Goal: Information Seeking & Learning: Learn about a topic

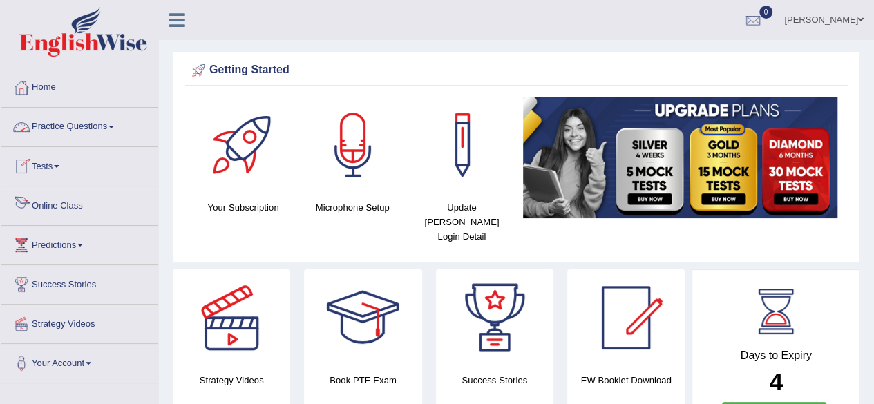
click at [81, 207] on link "Online Class" at bounding box center [79, 203] width 157 height 35
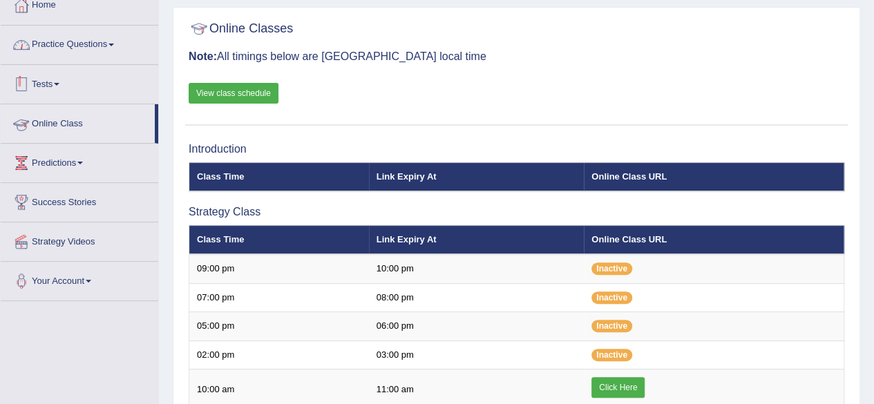
scroll to position [81, 0]
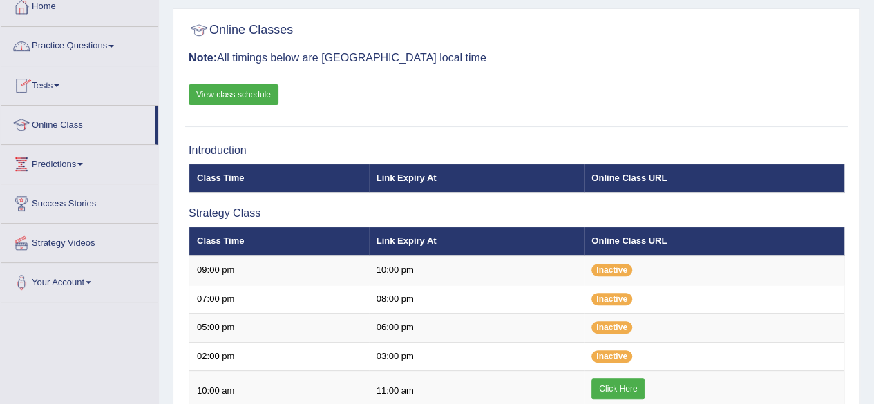
click at [221, 92] on link "View class schedule" at bounding box center [234, 94] width 90 height 21
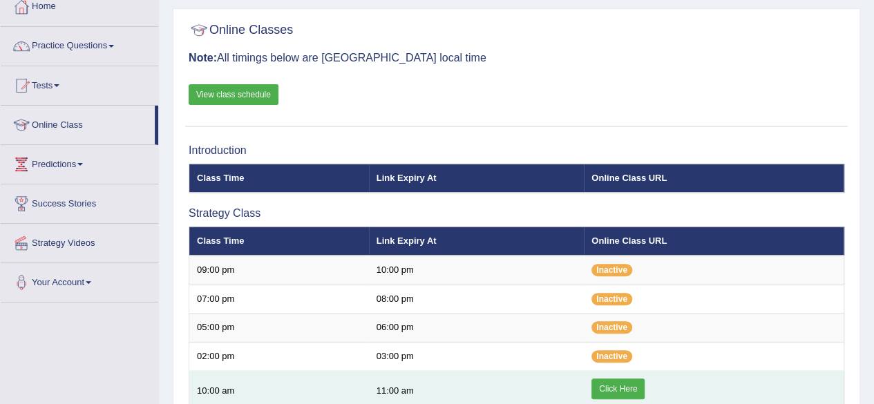
click at [624, 390] on link "Click Here" at bounding box center [617, 388] width 53 height 21
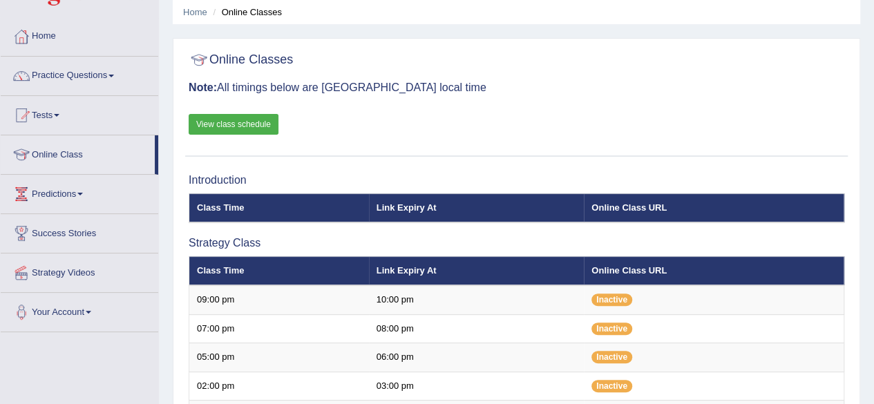
scroll to position [50, 0]
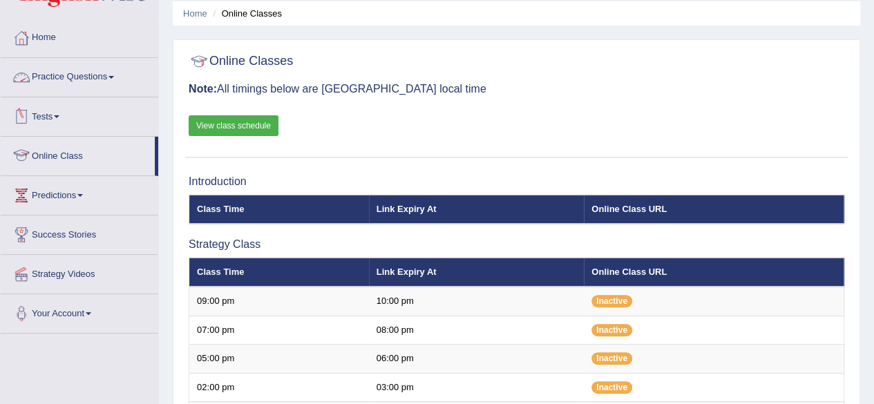
click at [54, 150] on link "Online Class" at bounding box center [78, 154] width 154 height 35
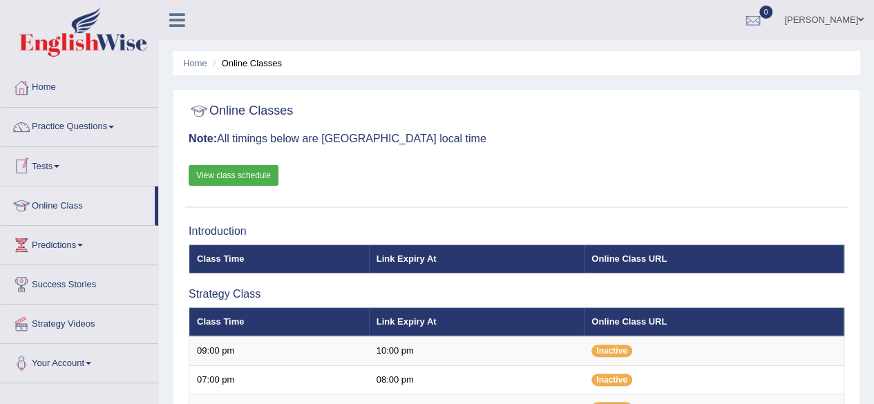
click at [232, 183] on link "View class schedule" at bounding box center [234, 175] width 90 height 21
click at [88, 198] on link "Online Class" at bounding box center [78, 203] width 154 height 35
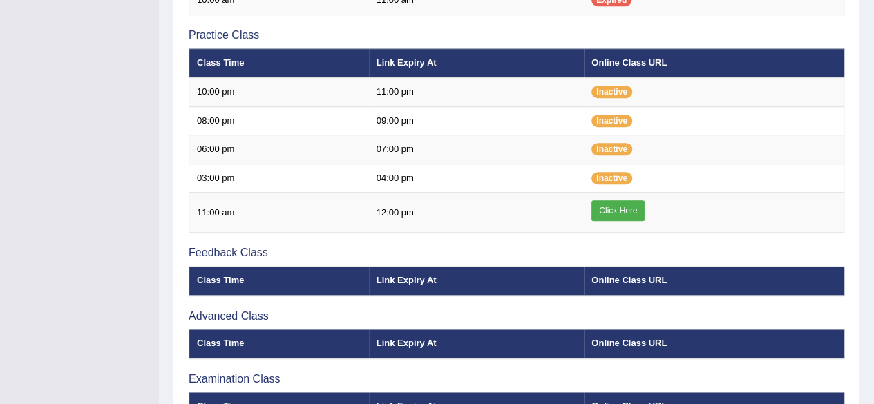
scroll to position [548, 0]
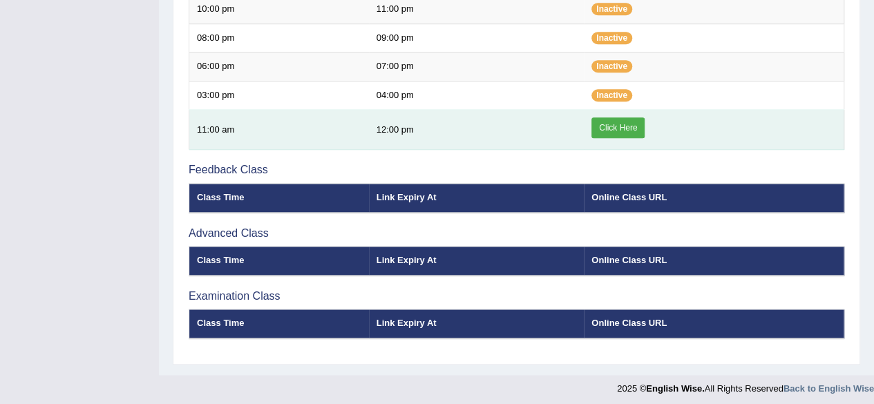
click at [624, 126] on link "Click Here" at bounding box center [617, 127] width 53 height 21
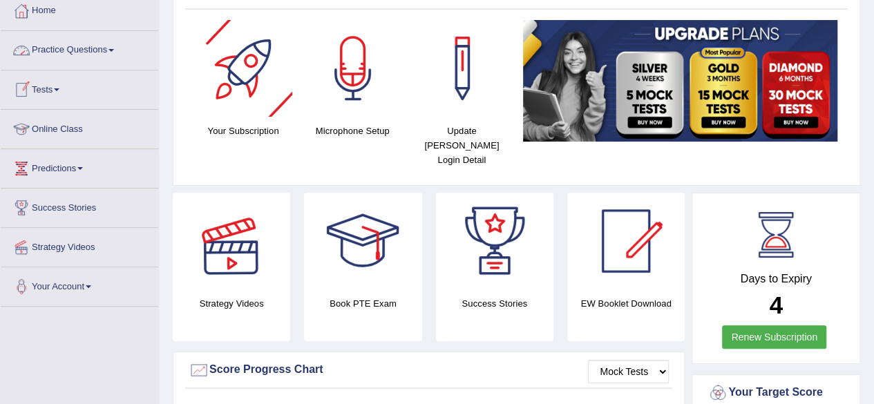
scroll to position [93, 0]
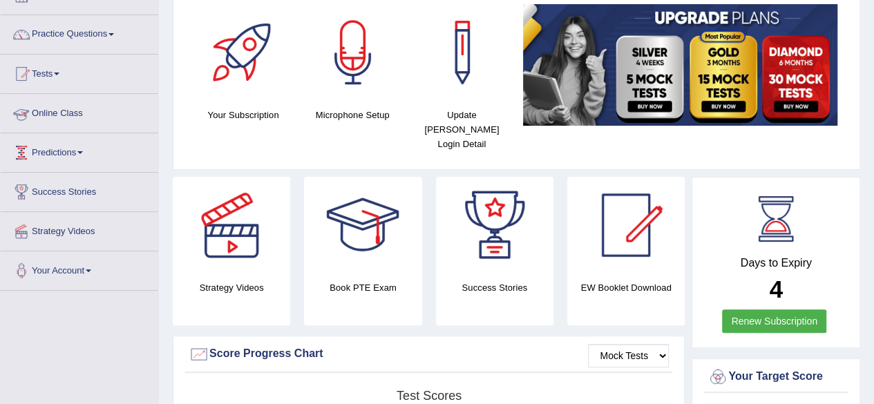
click at [73, 112] on link "Online Class" at bounding box center [79, 111] width 157 height 35
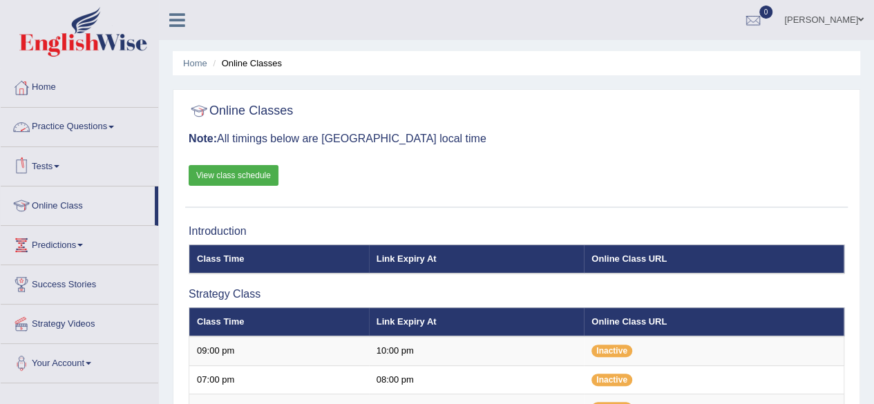
click at [76, 124] on link "Practice Questions" at bounding box center [79, 125] width 157 height 35
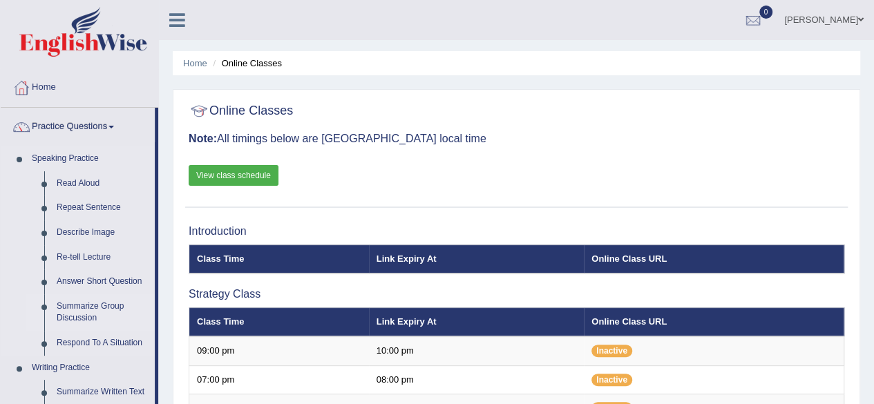
click at [86, 316] on link "Summarize Group Discussion" at bounding box center [102, 312] width 104 height 37
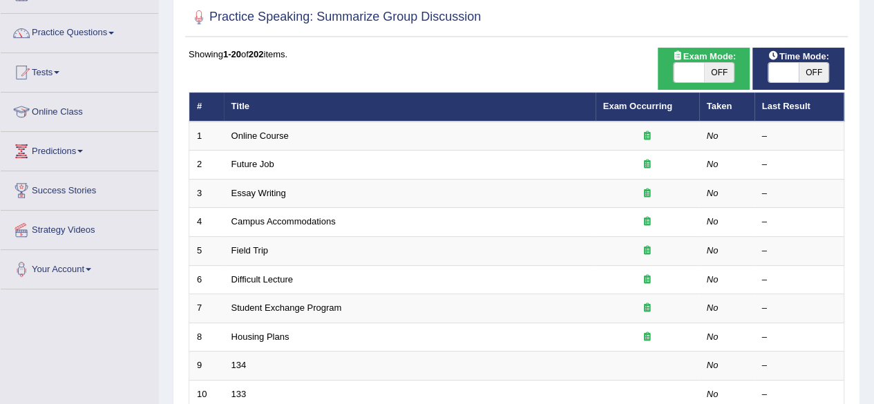
scroll to position [92, 0]
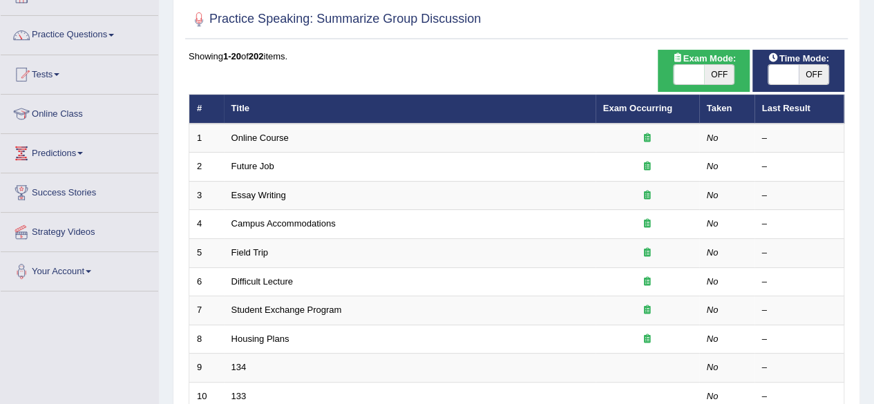
click at [819, 80] on span "OFF" at bounding box center [813, 74] width 30 height 19
checkbox input "true"
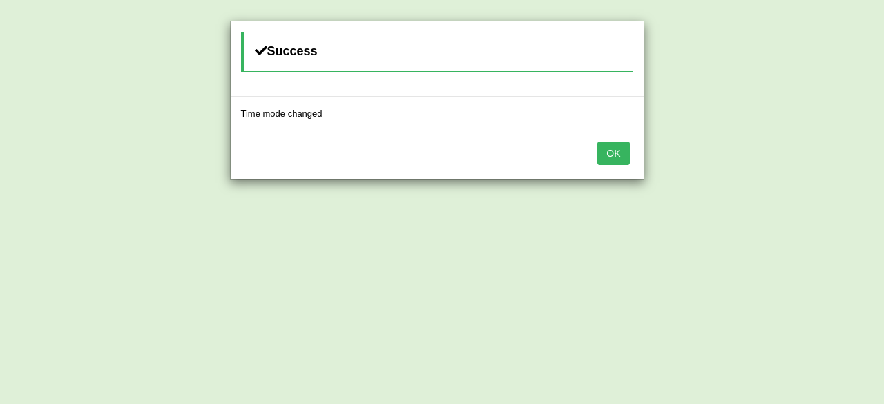
click at [613, 146] on button "OK" at bounding box center [613, 153] width 32 height 23
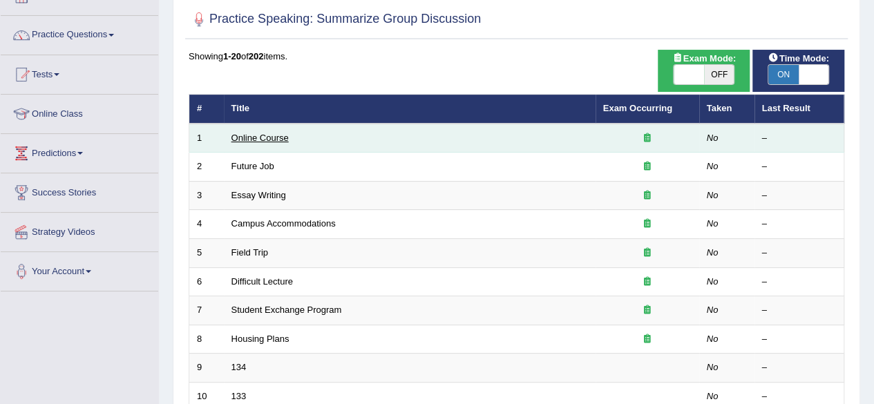
click at [246, 139] on link "Online Course" at bounding box center [259, 138] width 57 height 10
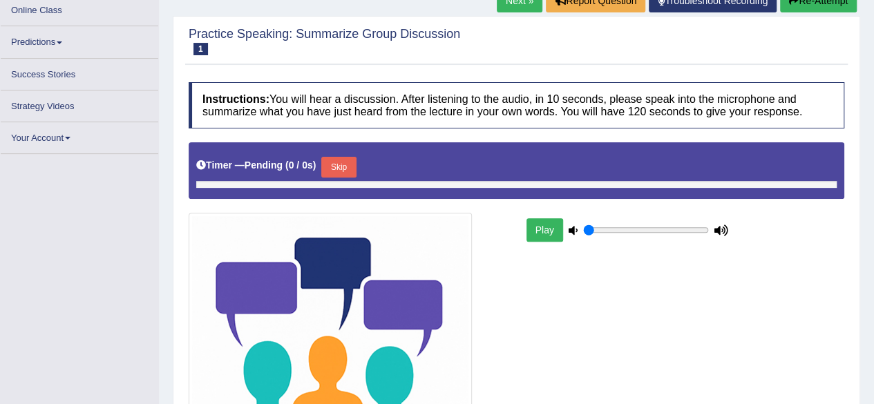
type input "0.5"
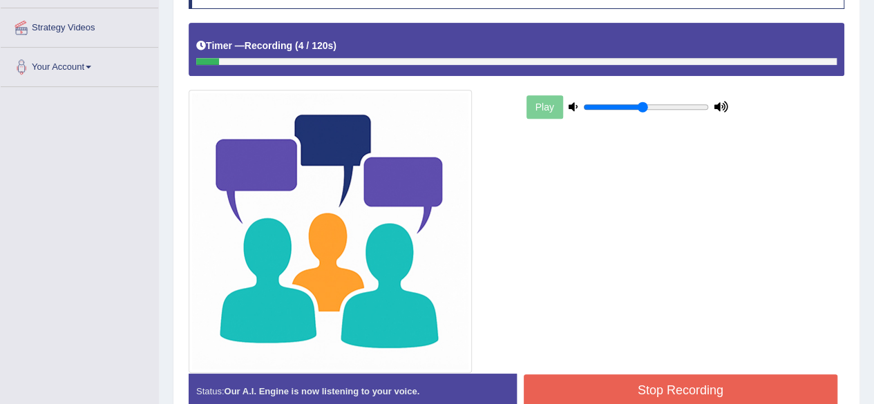
scroll to position [294, 0]
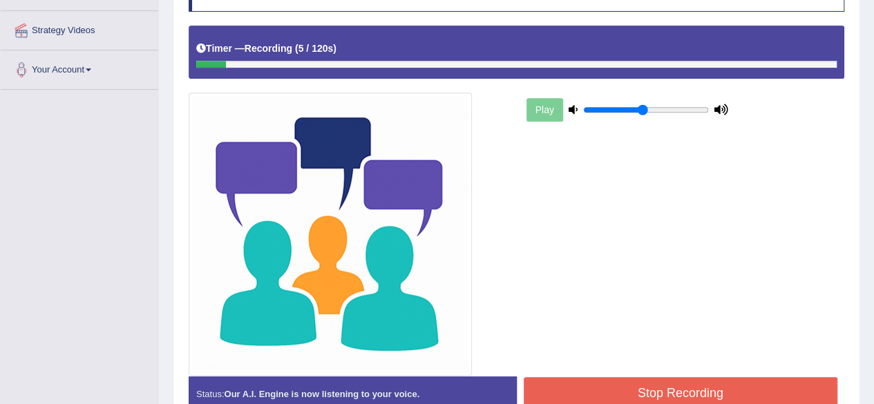
click at [635, 390] on button "Stop Recording" at bounding box center [681, 393] width 314 height 32
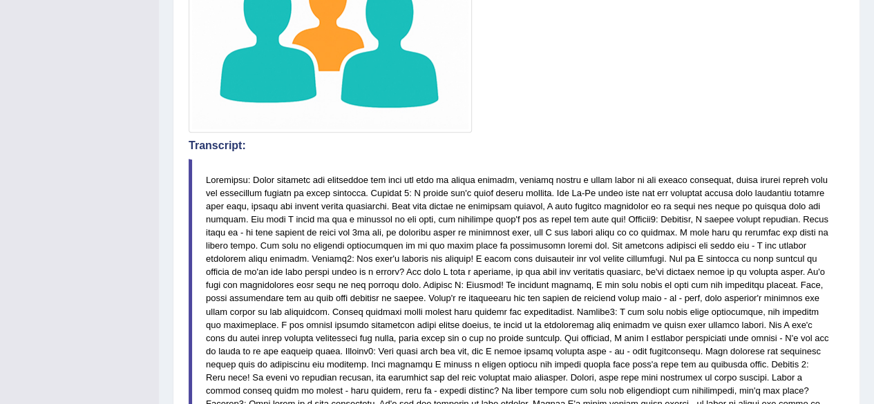
scroll to position [536, 0]
